Goal: Task Accomplishment & Management: Manage account settings

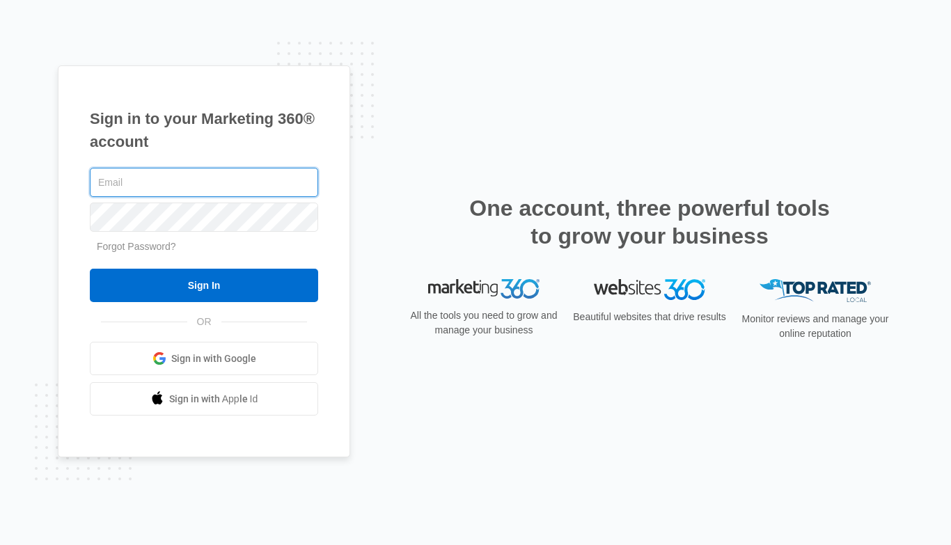
type input "[EMAIL_ADDRESS][DOMAIN_NAME]"
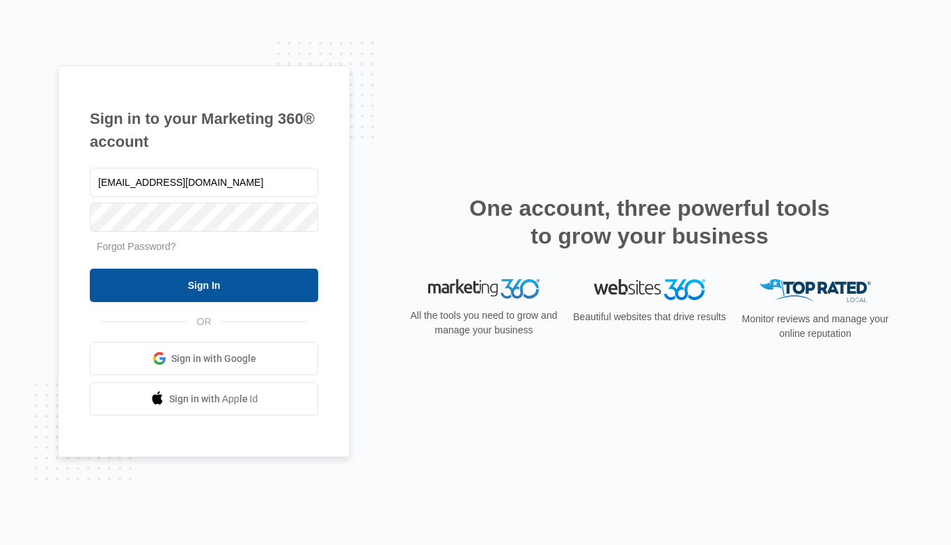
click at [226, 286] on input "Sign In" at bounding box center [204, 285] width 228 height 33
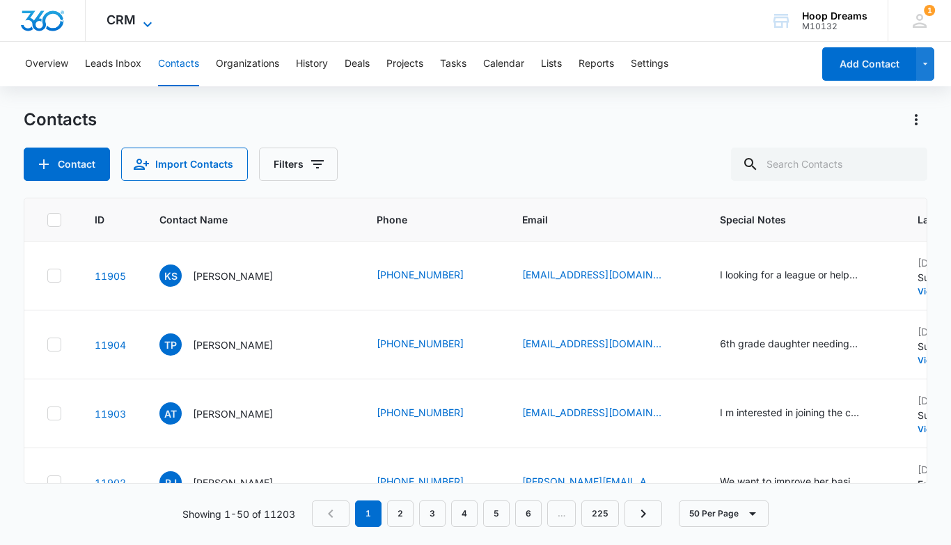
click at [128, 22] on span "CRM" at bounding box center [120, 20] width 29 height 15
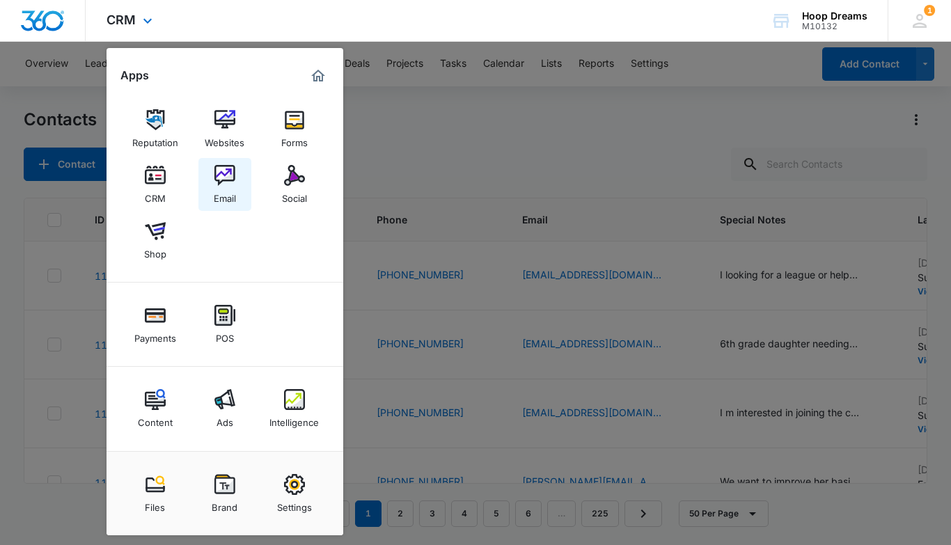
click at [209, 186] on link "Email" at bounding box center [224, 184] width 53 height 53
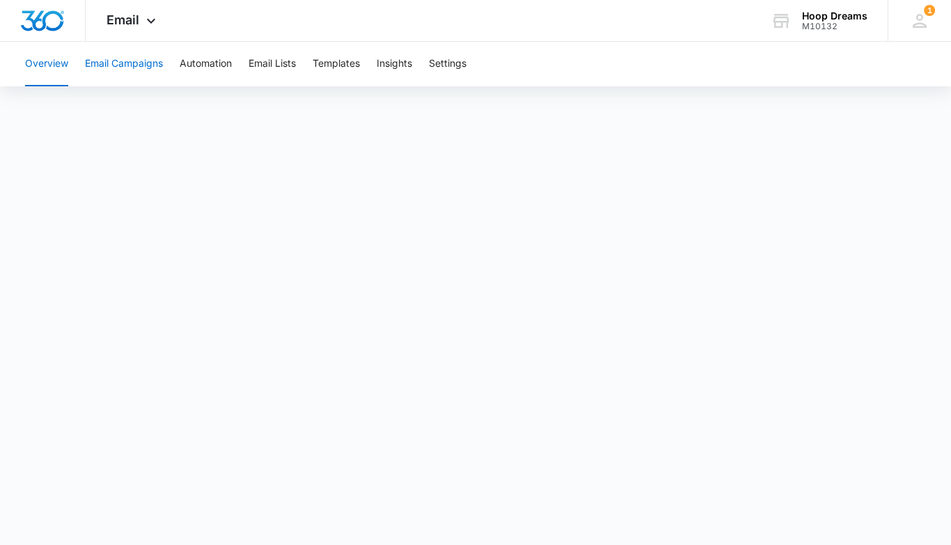
click at [127, 63] on button "Email Campaigns" at bounding box center [124, 64] width 78 height 45
